Goal: Task Accomplishment & Management: Use online tool/utility

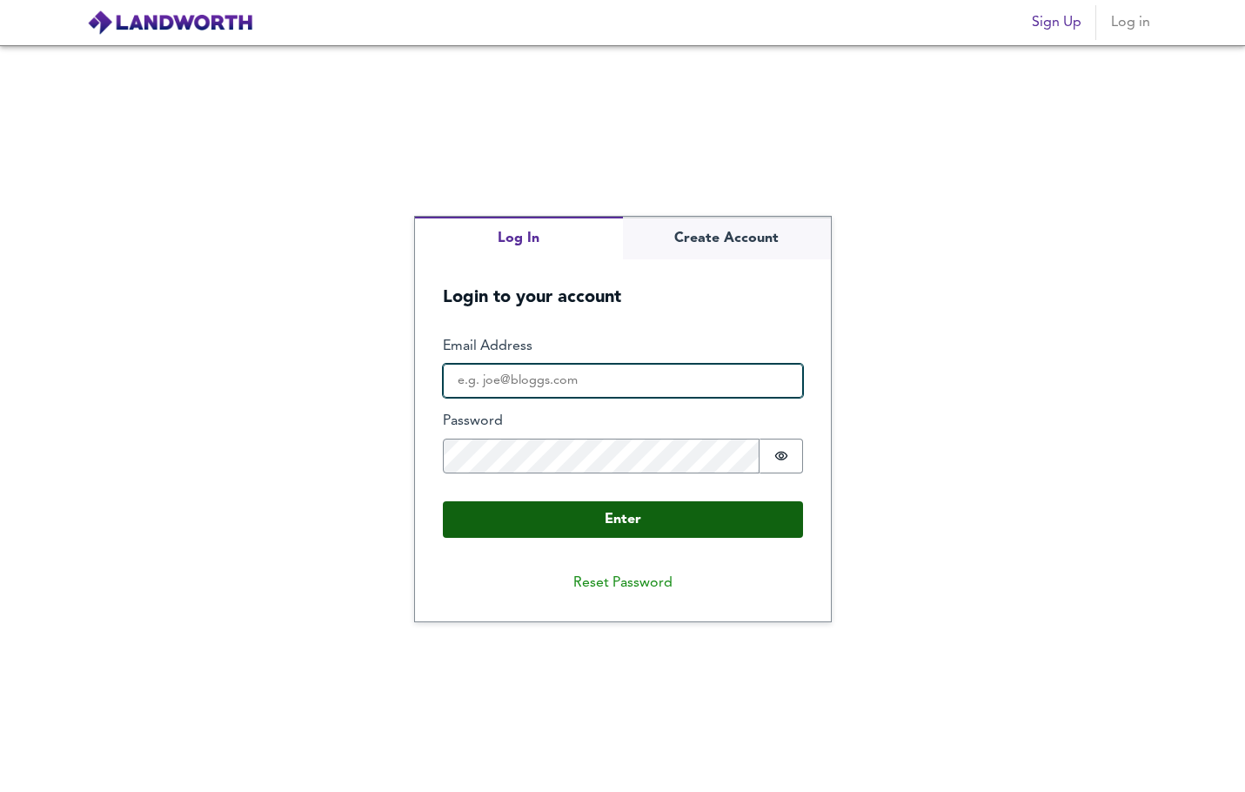
type input "[EMAIL_ADDRESS][DOMAIN_NAME]"
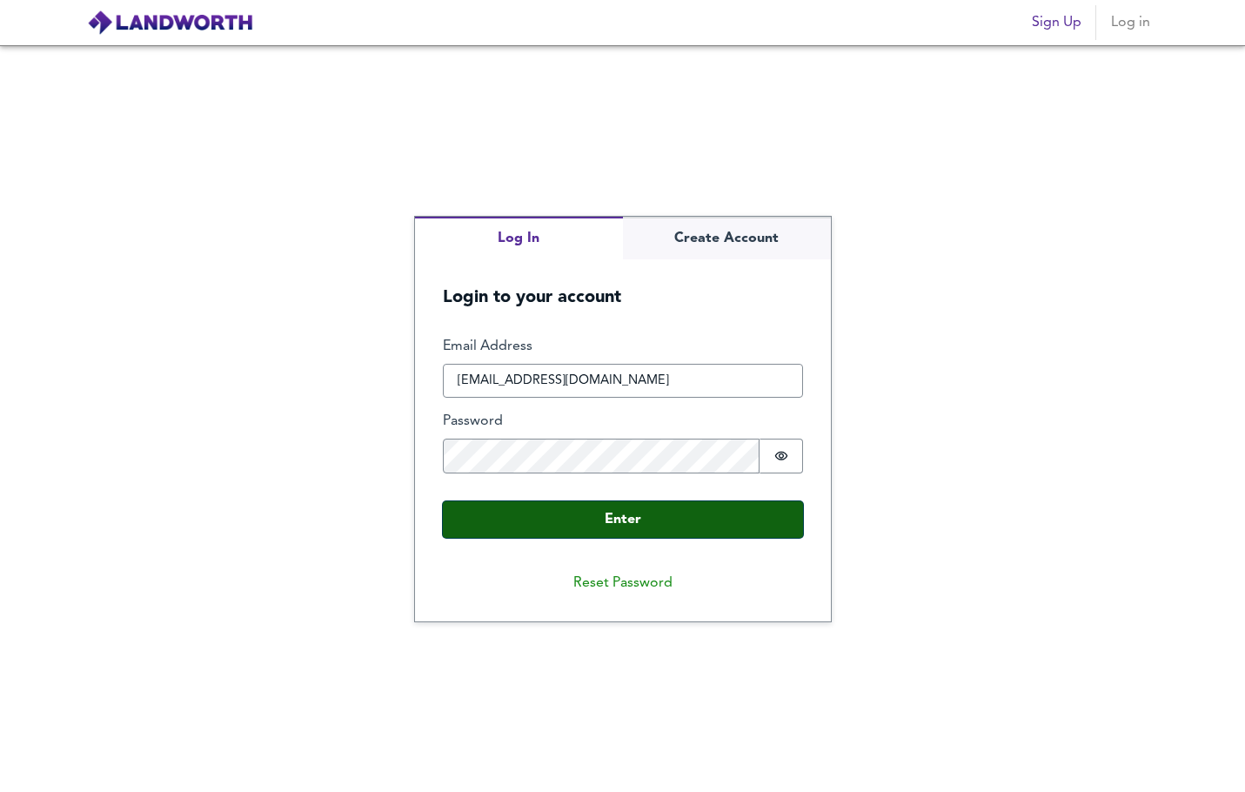
click at [613, 525] on button "Enter" at bounding box center [623, 519] width 360 height 37
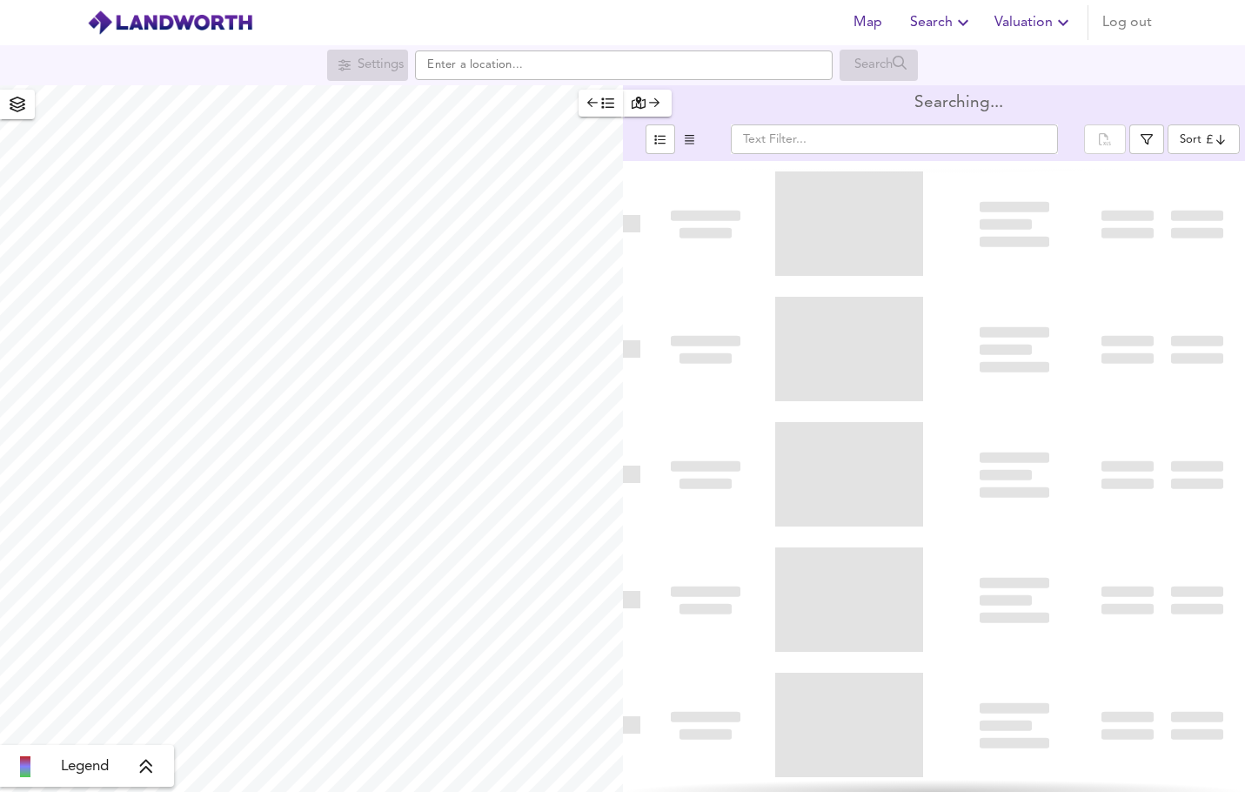
type input "bestdeal"
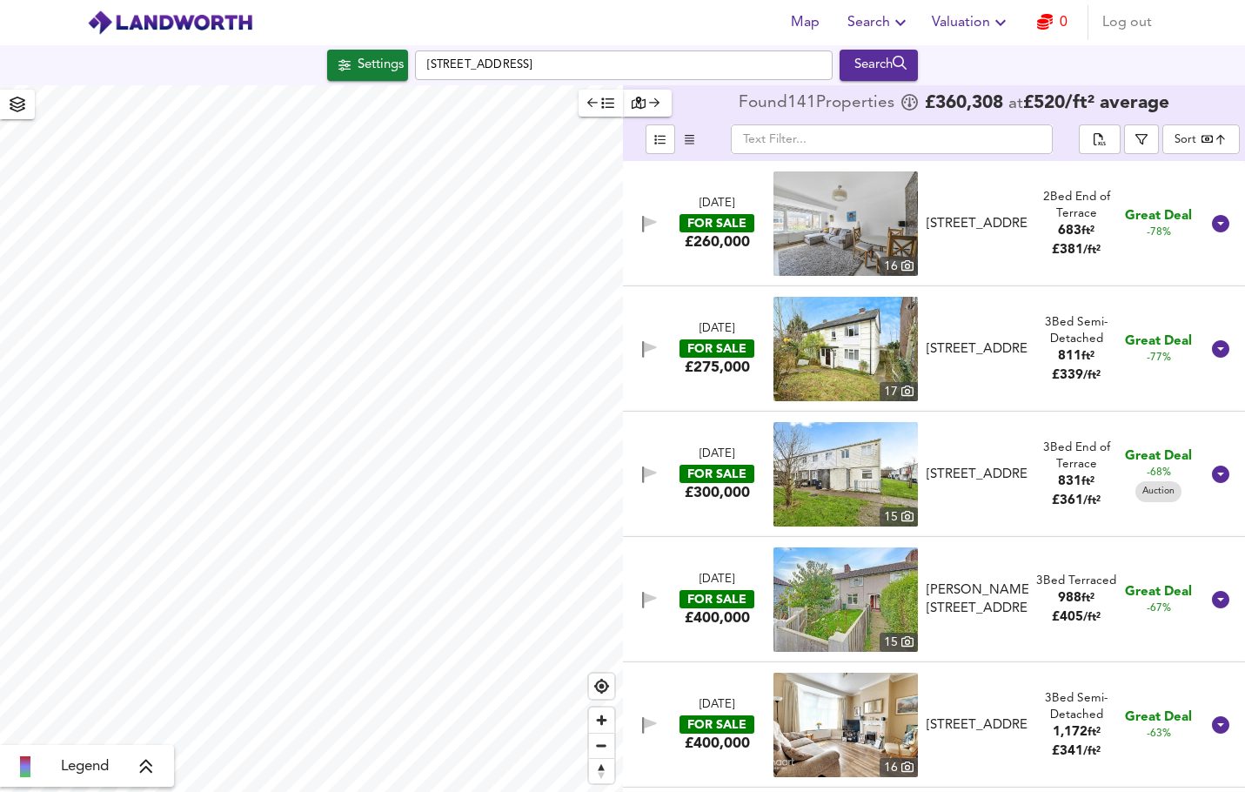
click at [147, 771] on icon at bounding box center [146, 766] width 16 height 17
click at [161, 641] on icon at bounding box center [159, 643] width 12 height 14
click at [605, 717] on span "Zoom in" at bounding box center [601, 719] width 25 height 25
click at [602, 726] on span "Zoom in" at bounding box center [601, 719] width 25 height 25
click at [602, 722] on span "Zoom in" at bounding box center [601, 719] width 25 height 25
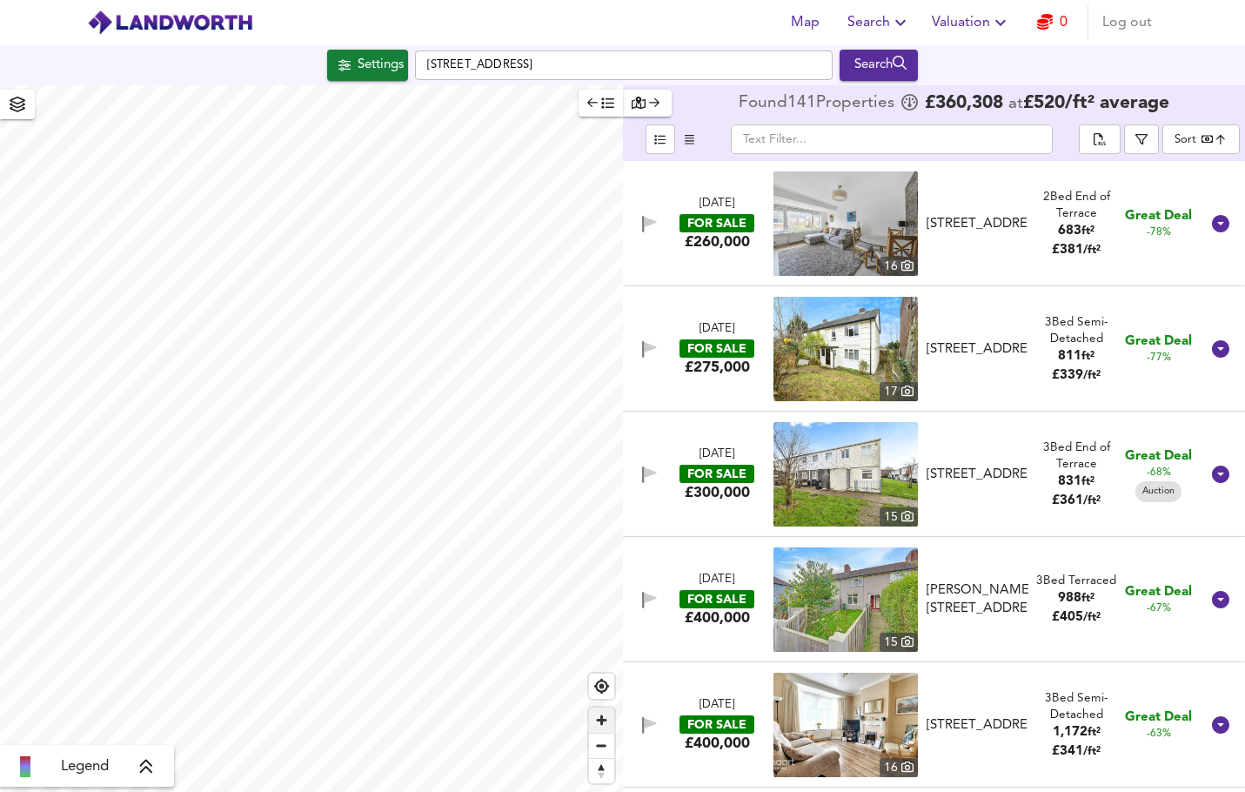
click at [601, 720] on span "Zoom in" at bounding box center [601, 719] width 25 height 25
click at [603, 721] on span "Zoom in" at bounding box center [601, 719] width 25 height 25
click at [600, 720] on span "Zoom in" at bounding box center [601, 719] width 25 height 25
click at [604, 769] on span "Reset bearing to north" at bounding box center [601, 771] width 25 height 24
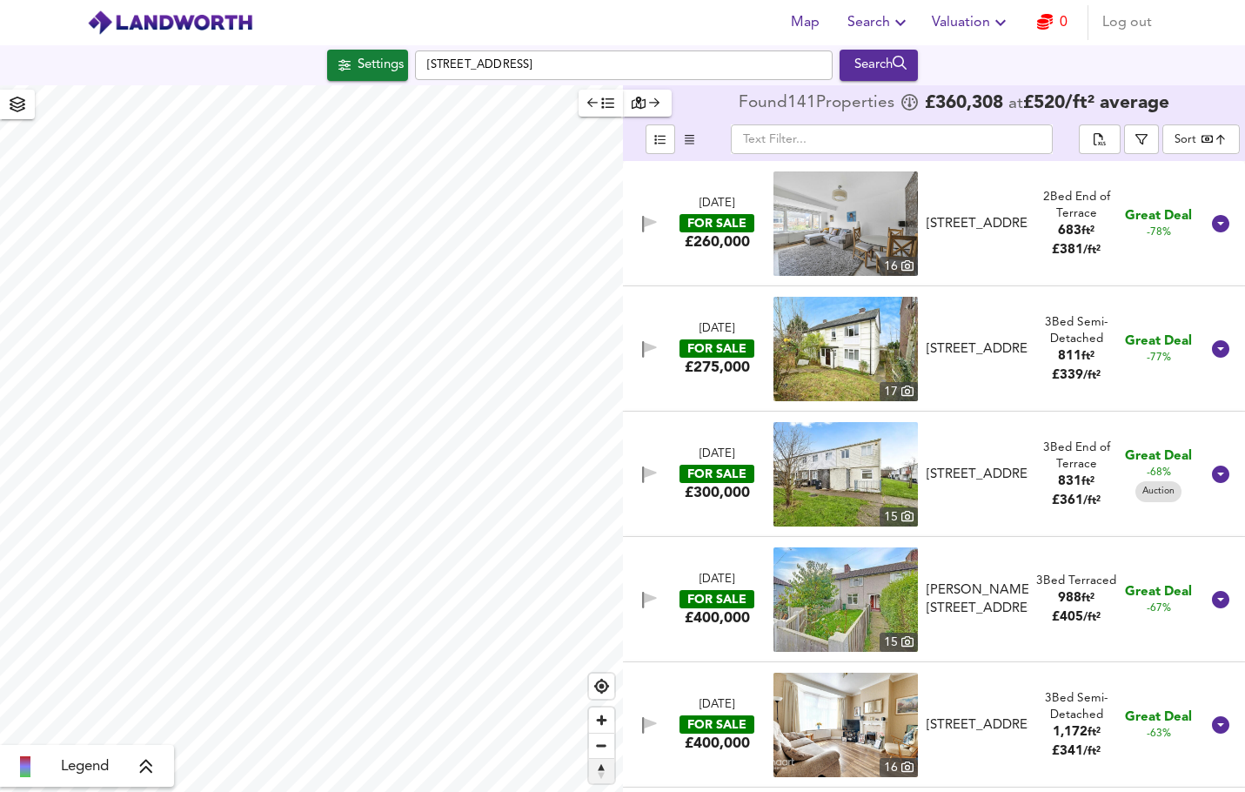
click at [604, 769] on span "Reset bearing to north" at bounding box center [601, 771] width 25 height 24
click at [605, 778] on span "Reset bearing to north" at bounding box center [601, 771] width 25 height 24
click at [145, 775] on icon at bounding box center [146, 766] width 16 height 17
click at [159, 639] on icon at bounding box center [160, 641] width 16 height 17
click at [151, 773] on icon at bounding box center [146, 766] width 16 height 17
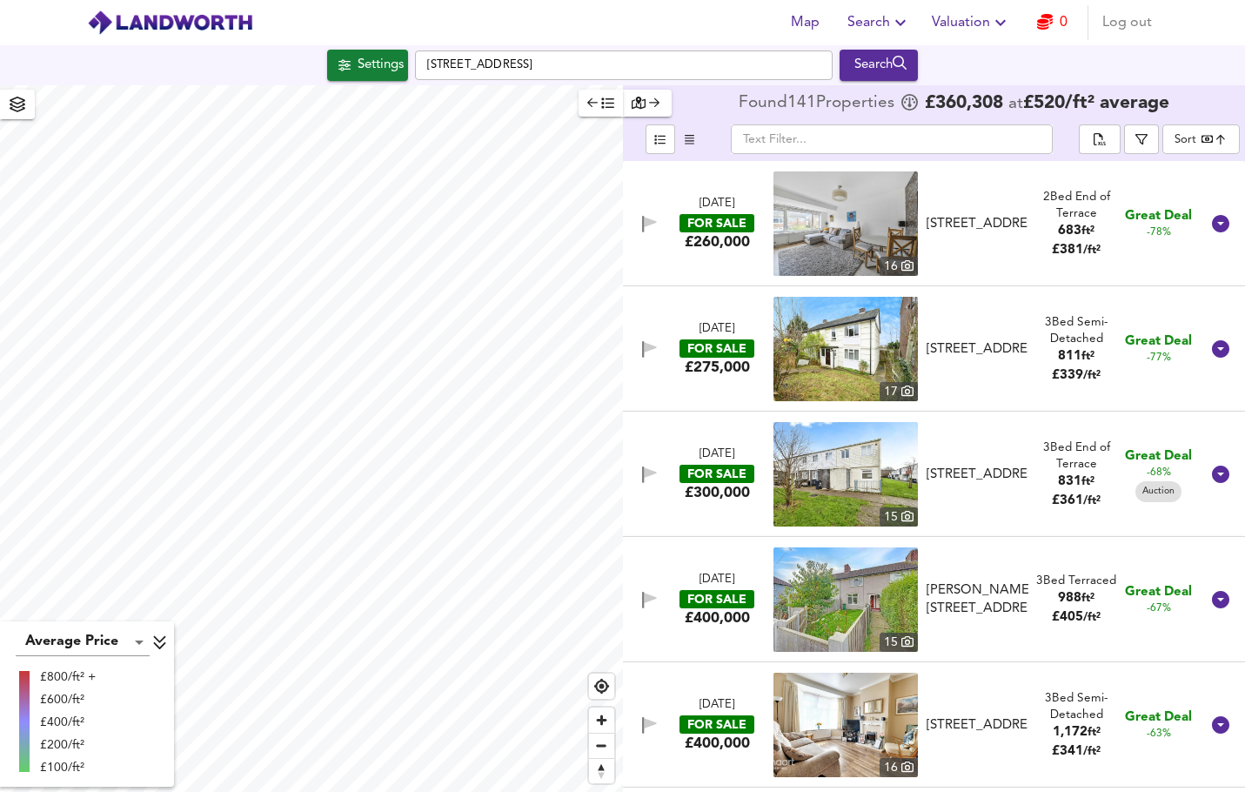
click at [154, 644] on icon at bounding box center [159, 643] width 12 height 14
click at [608, 718] on span "Zoom in" at bounding box center [601, 719] width 25 height 25
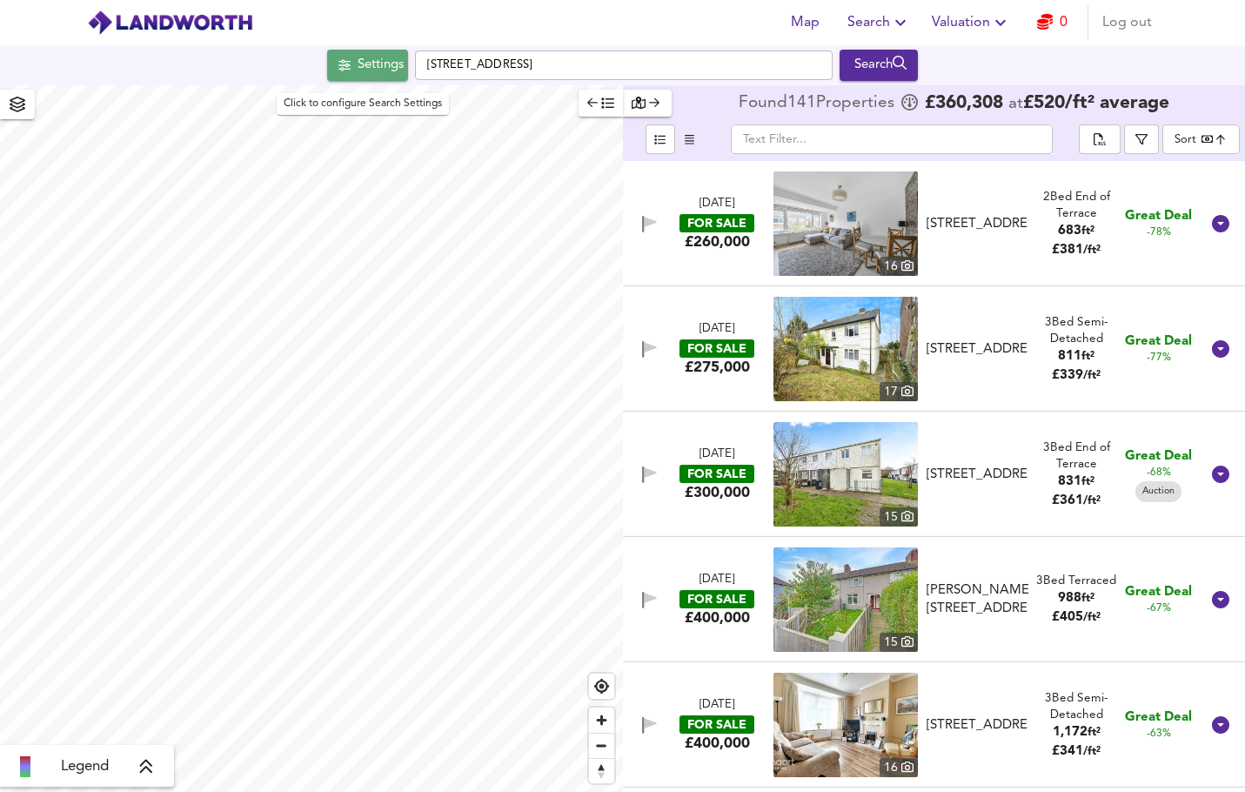
click at [363, 67] on div "Settings" at bounding box center [381, 65] width 46 height 23
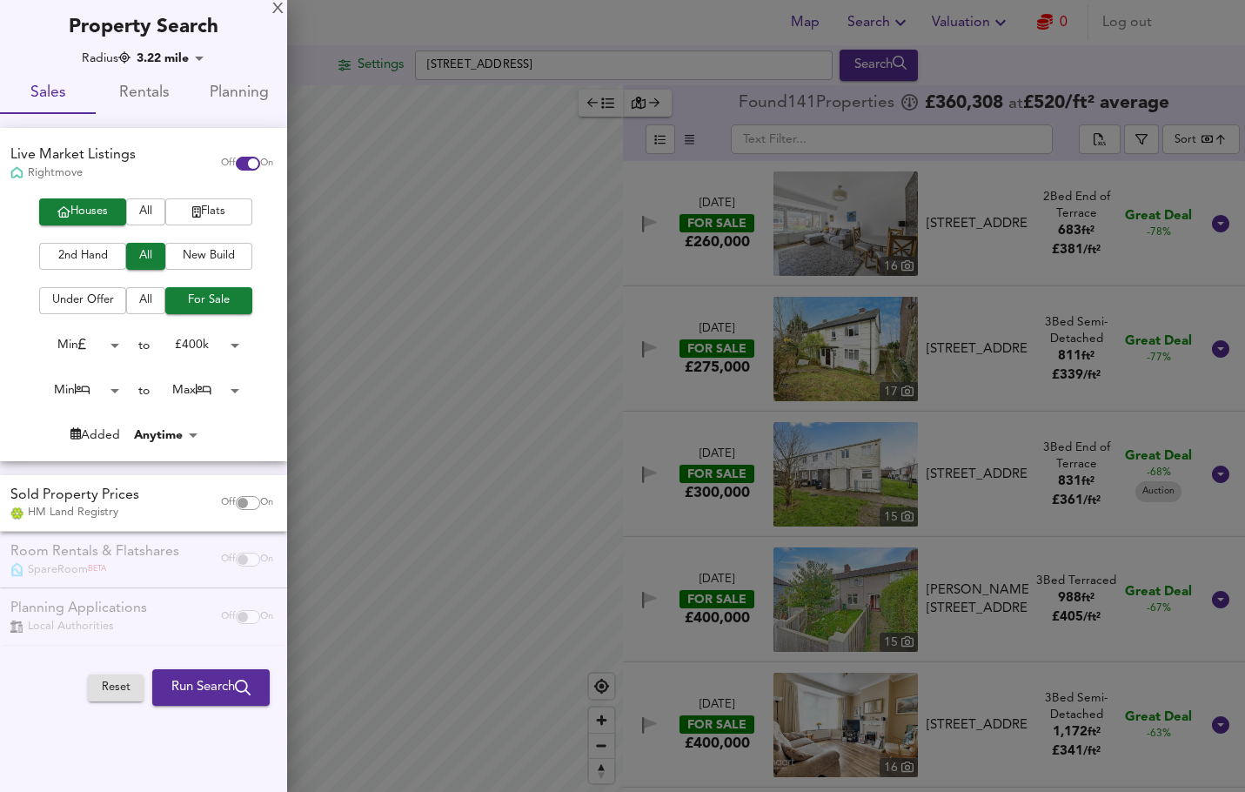
click at [150, 93] on span "Rentals" at bounding box center [143, 93] width 75 height 27
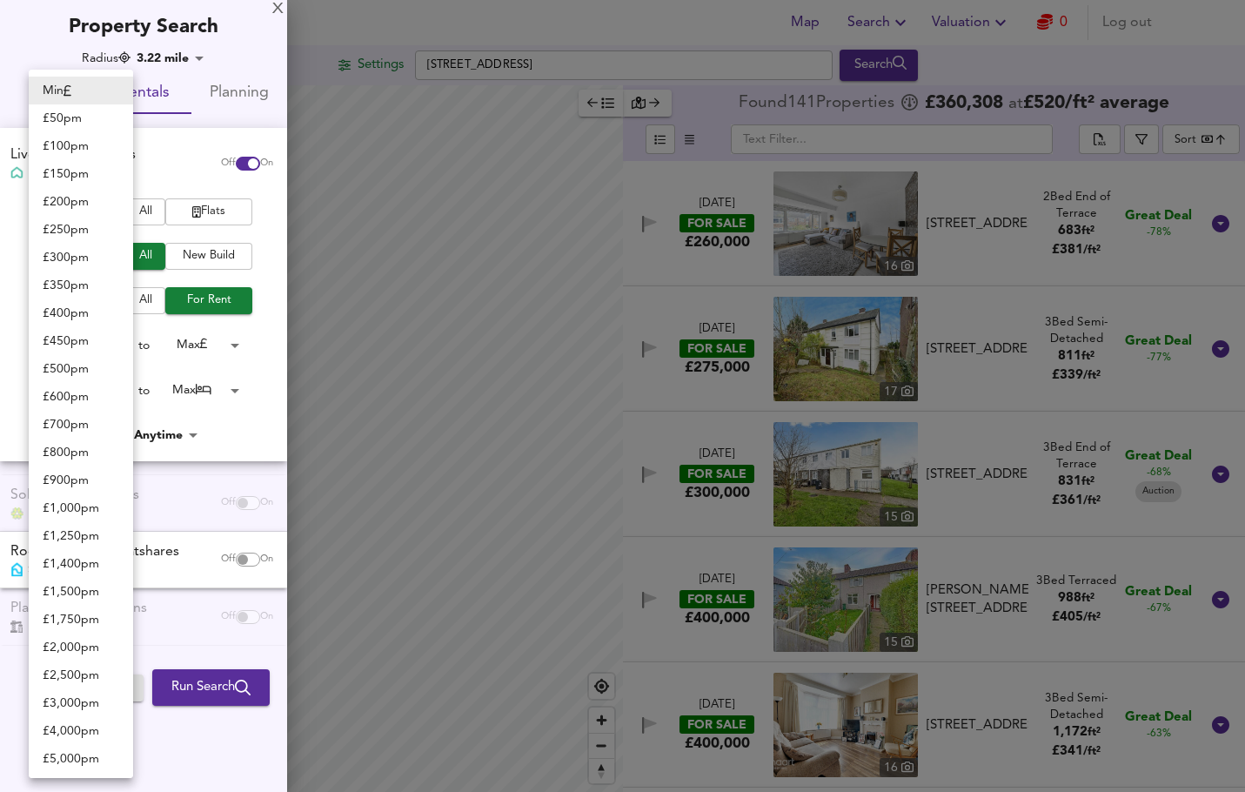
click at [110, 342] on body "Map Search Valuation 0 Log out [GEOGRAPHIC_DATA] Search Legend Found 141 Proper…" at bounding box center [622, 396] width 1245 height 792
click at [86, 621] on li "£ 1,750 pm" at bounding box center [81, 620] width 104 height 28
type input "1750"
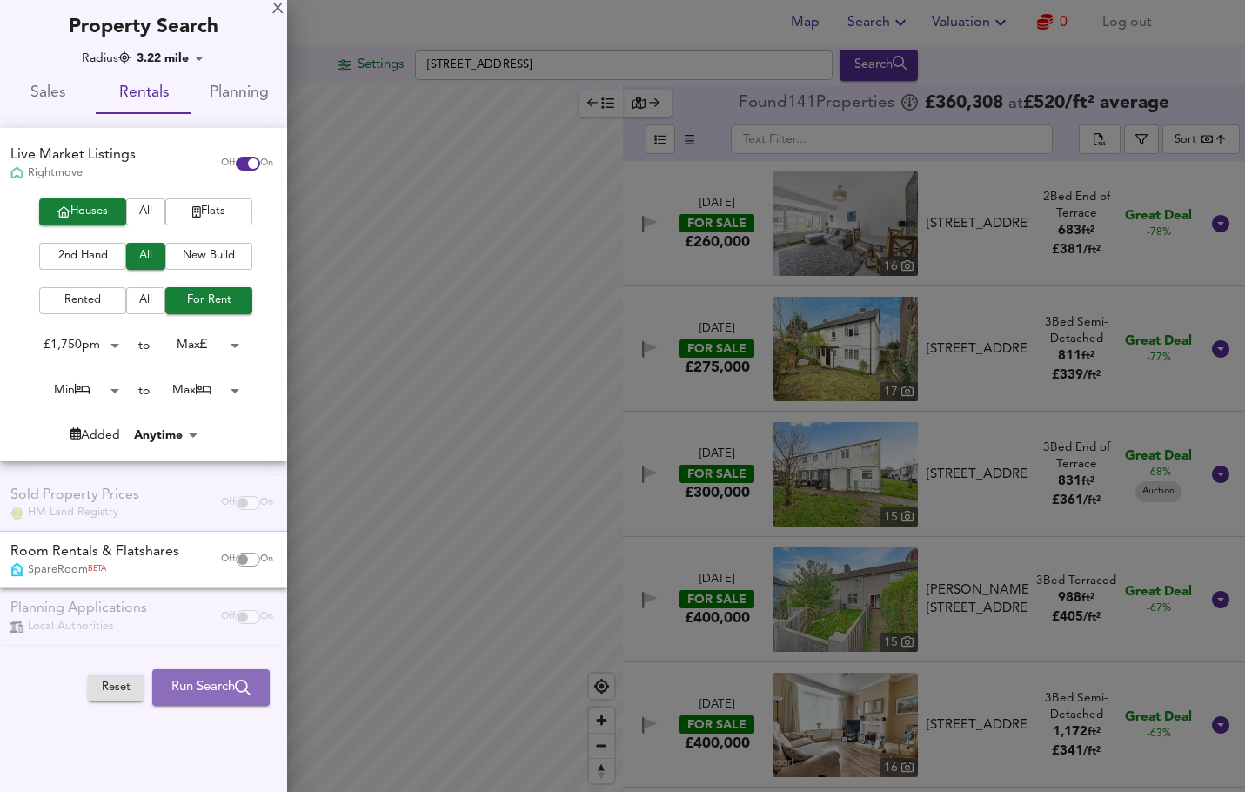
click at [197, 686] on span "Run Search" at bounding box center [210, 687] width 79 height 23
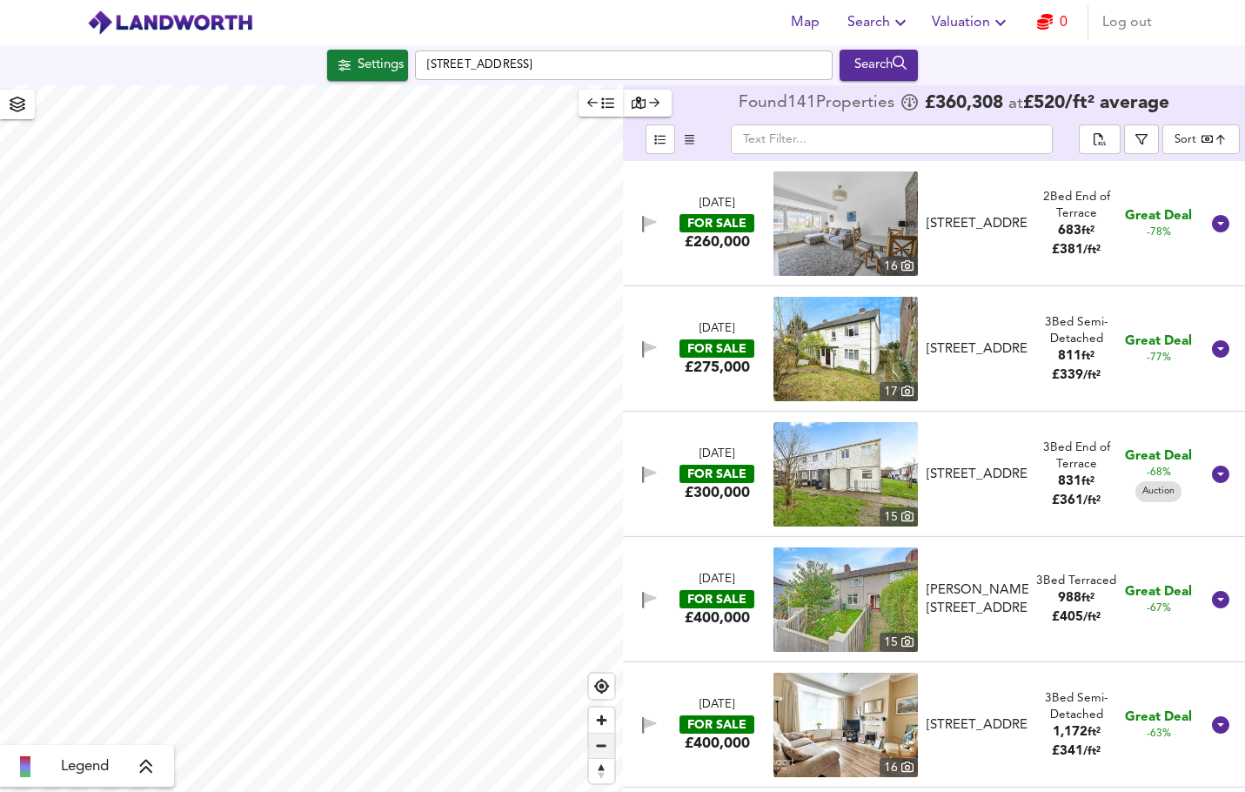
click at [603, 742] on span "Zoom out" at bounding box center [601, 745] width 25 height 24
checkbox input "false"
checkbox input "true"
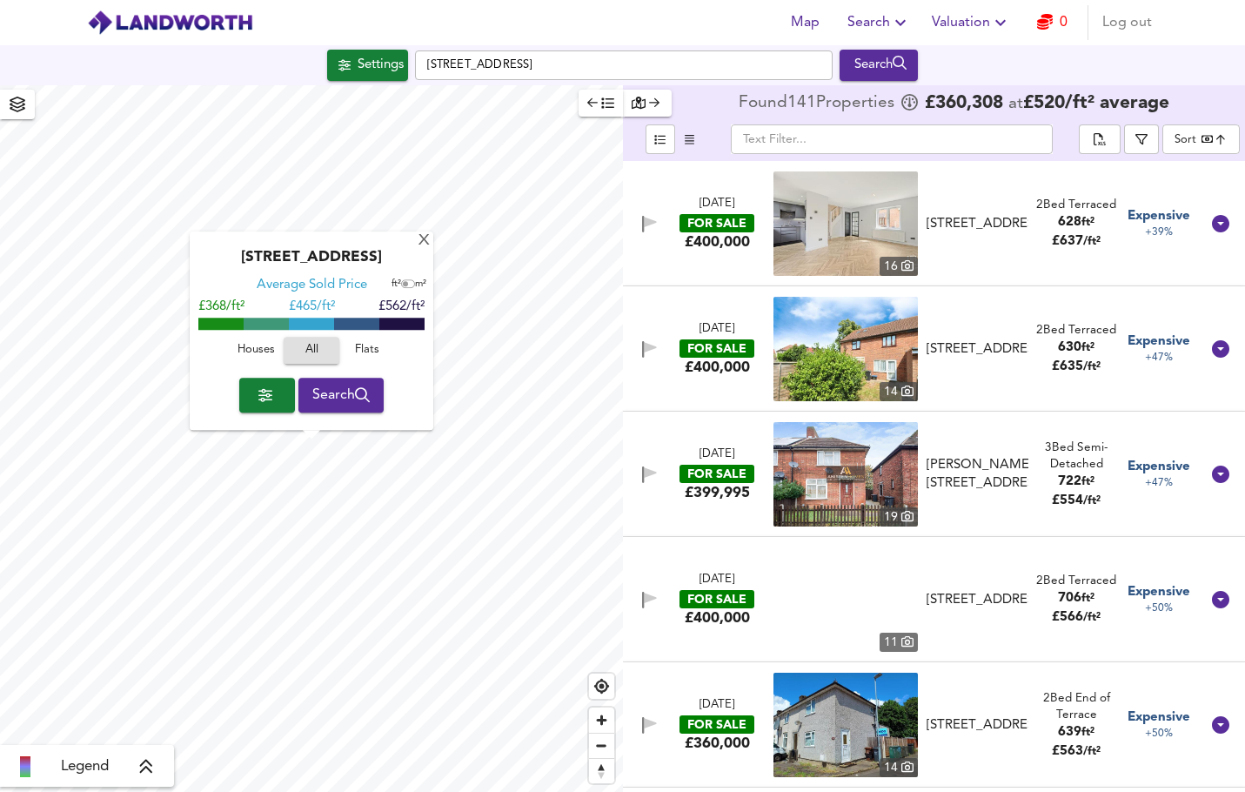
scroll to position [6351, 0]
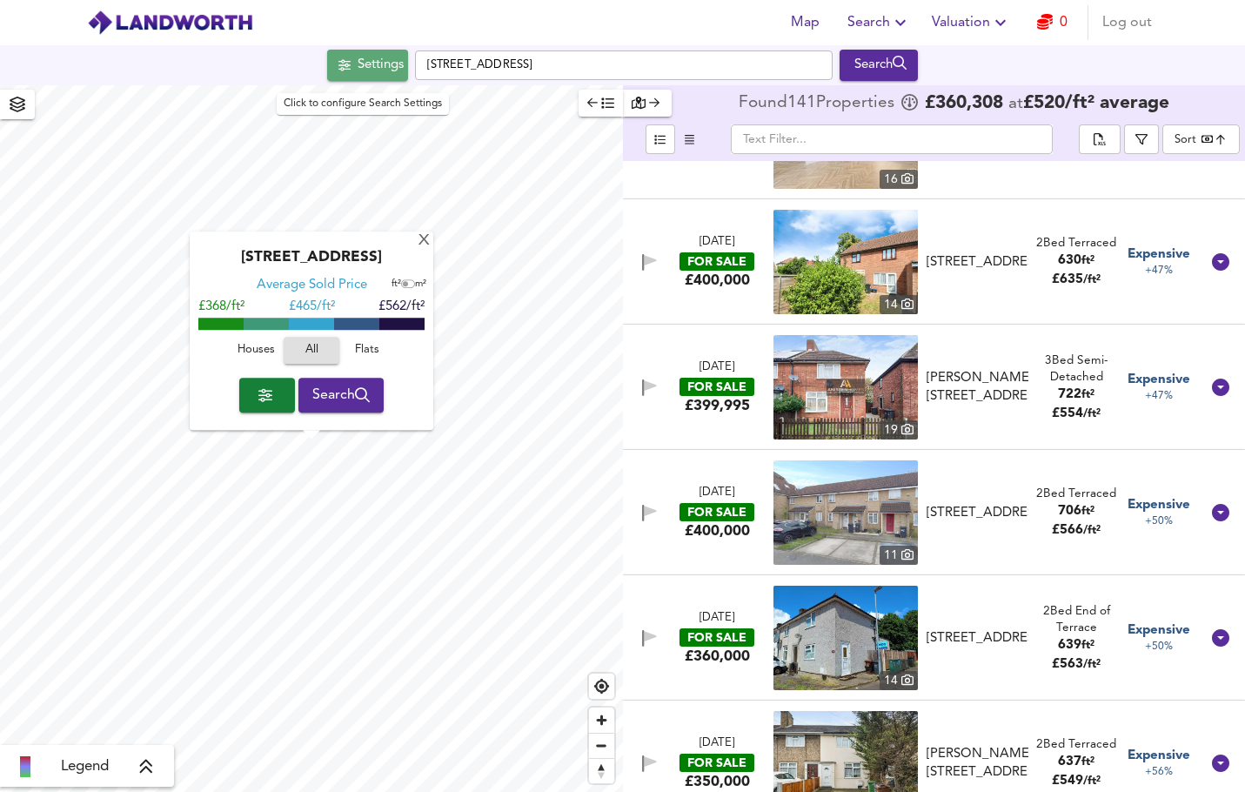
click at [362, 73] on div "Settings" at bounding box center [381, 65] width 46 height 23
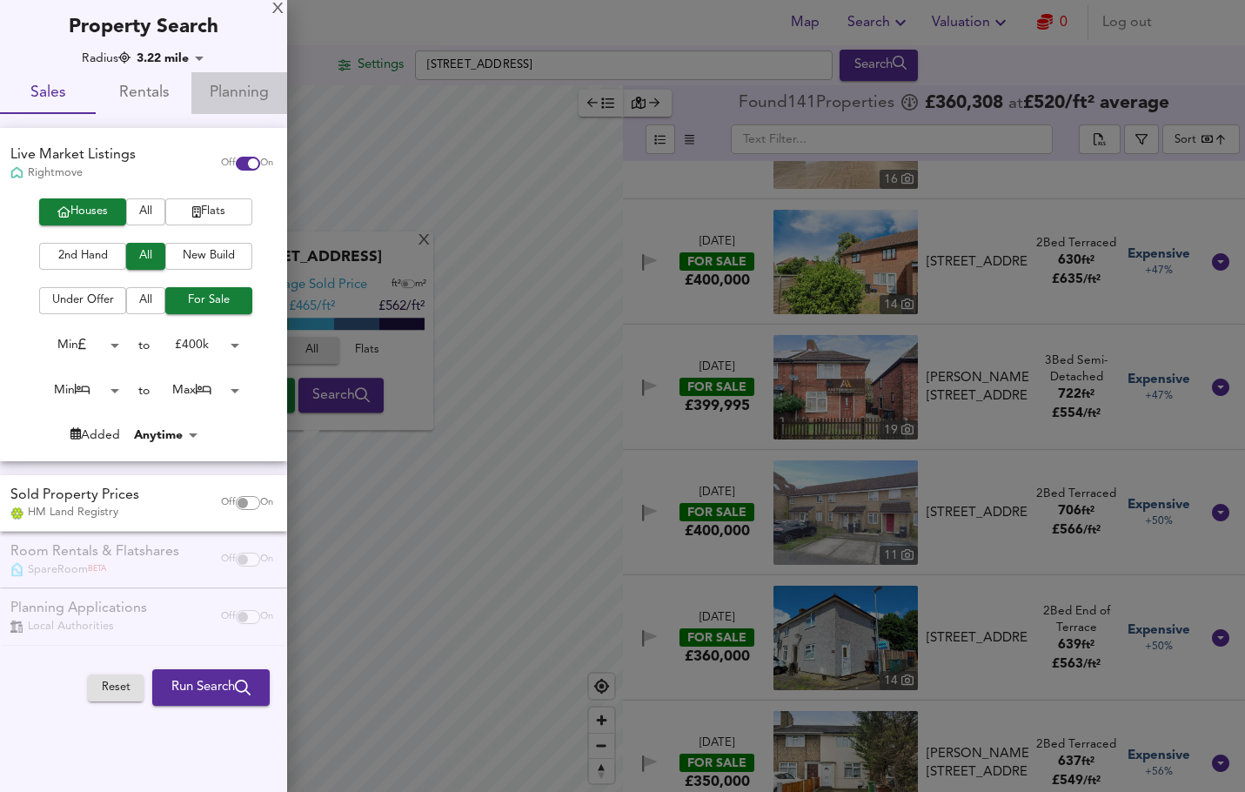
click at [244, 96] on span "Planning" at bounding box center [239, 93] width 75 height 27
checkbox input "false"
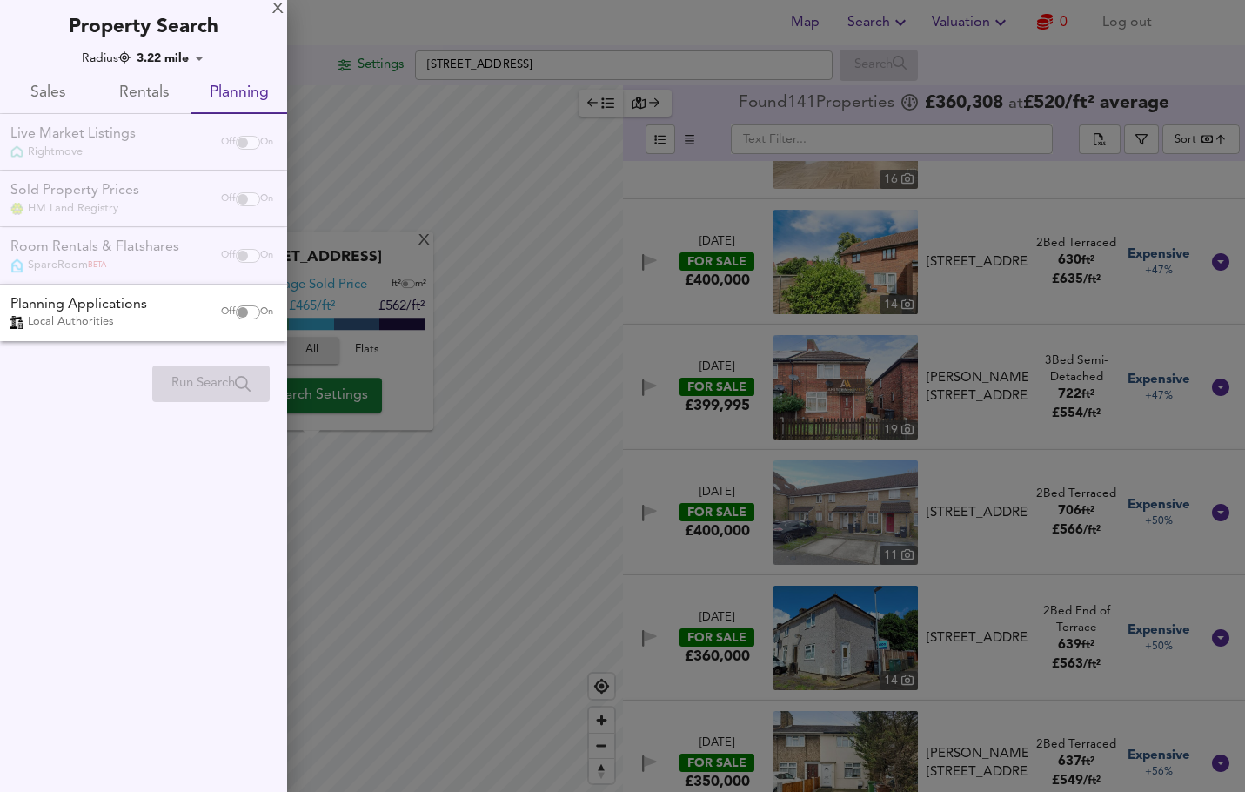
drag, startPoint x: 62, startPoint y: 89, endPoint x: 156, endPoint y: 76, distance: 94.9
click at [61, 89] on span "Sales" at bounding box center [47, 93] width 75 height 27
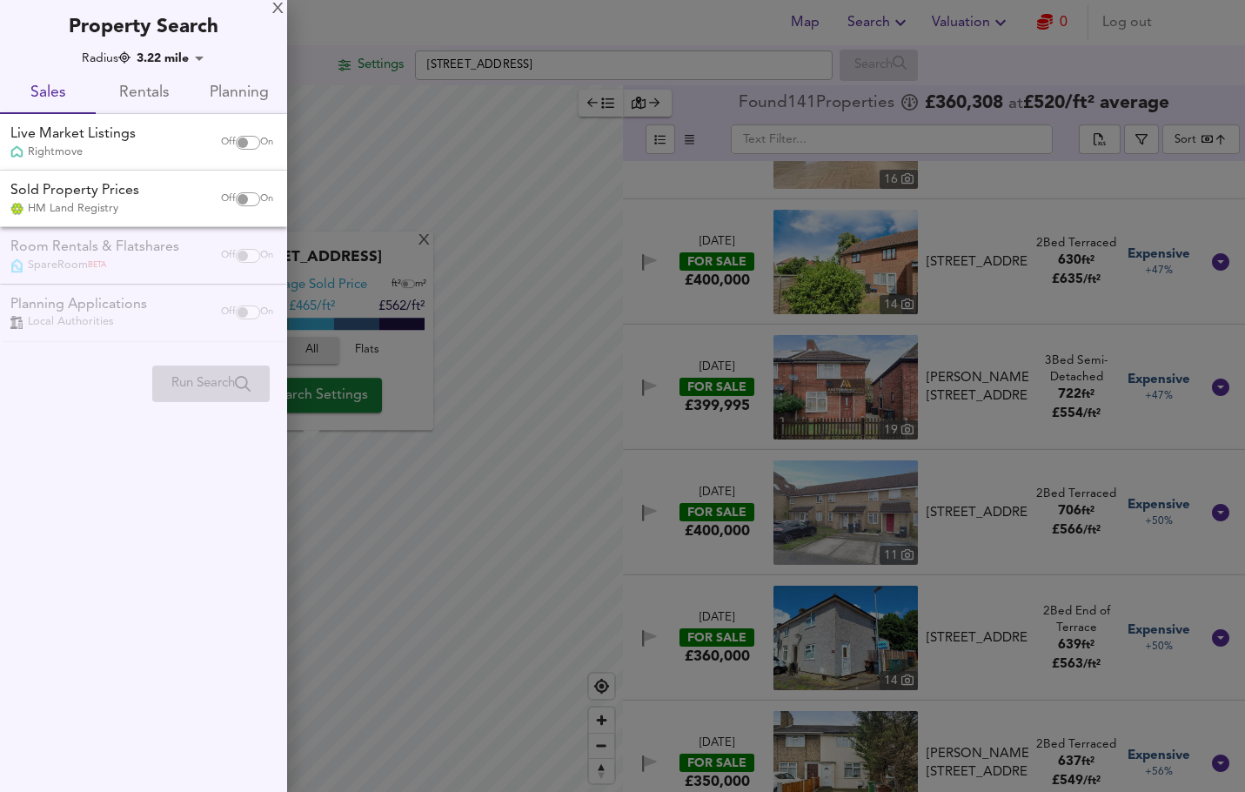
click at [182, 55] on body "Map Search Valuation 0 Log out [GEOGRAPHIC_DATA] Search [GEOGRAPHIC_DATA] Avera…" at bounding box center [622, 396] width 1245 height 792
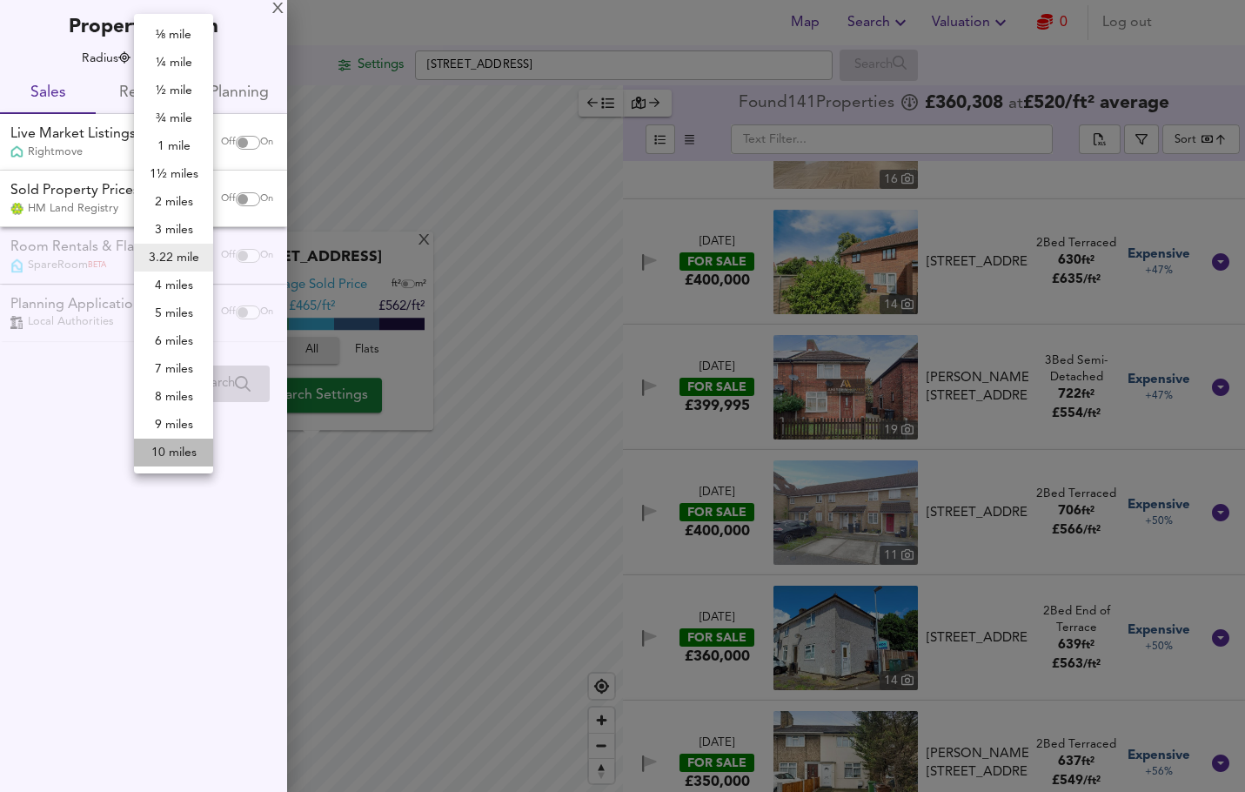
click at [178, 446] on li "10 miles" at bounding box center [173, 452] width 79 height 28
type input "16090"
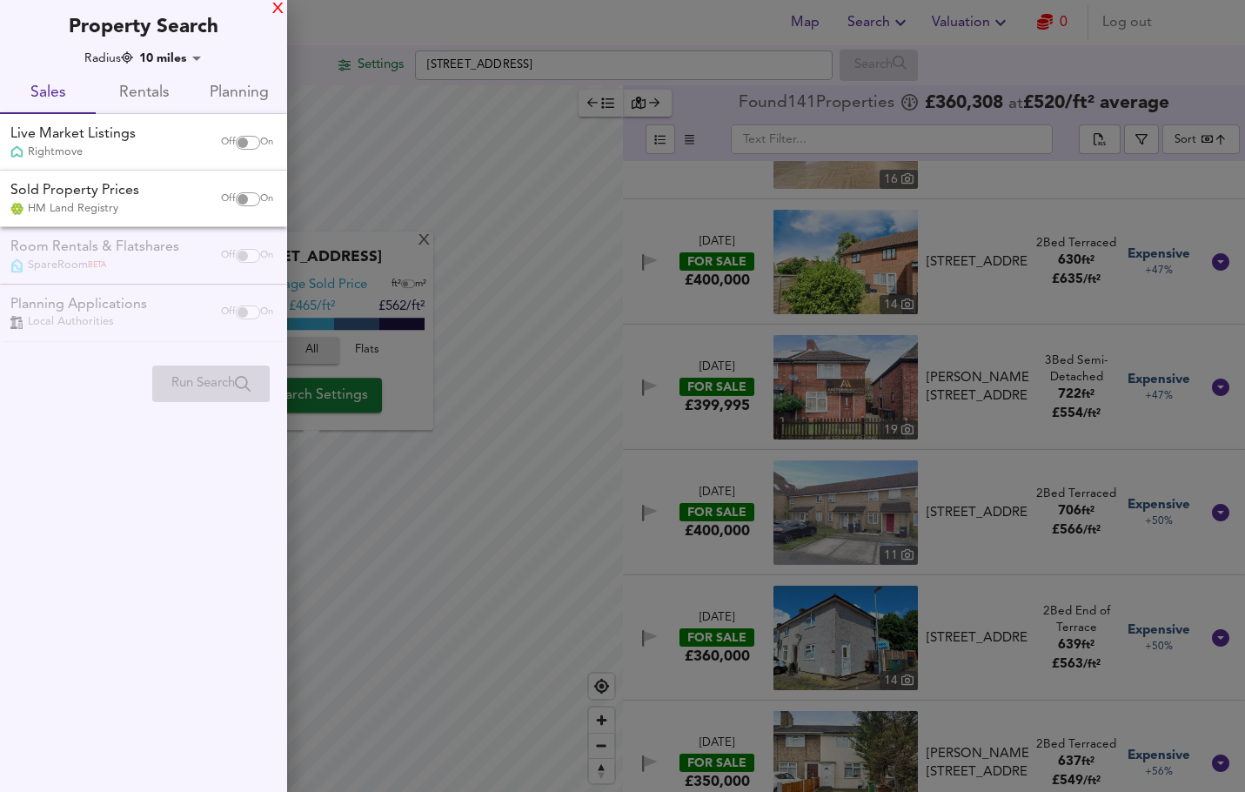
click at [280, 8] on div "X" at bounding box center [277, 9] width 11 height 12
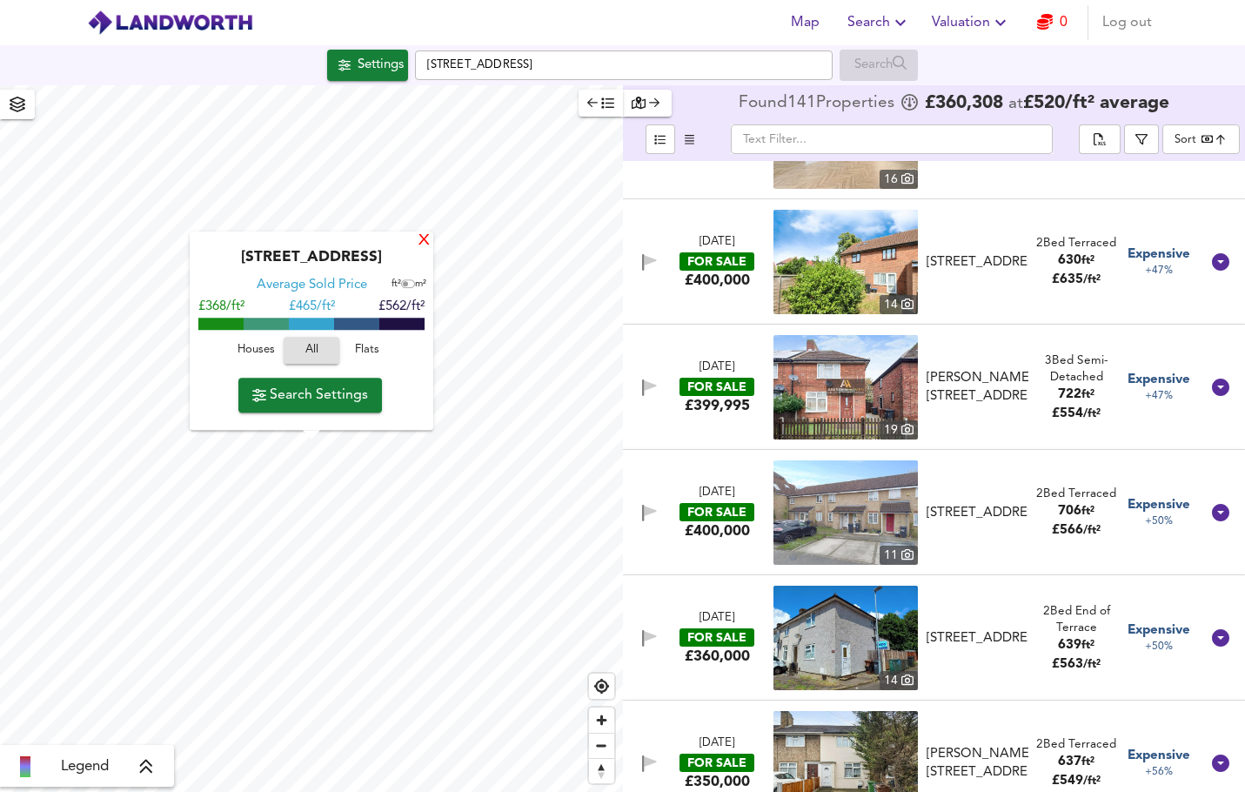
click at [425, 245] on div "X" at bounding box center [424, 241] width 15 height 17
